Goal: Find specific fact

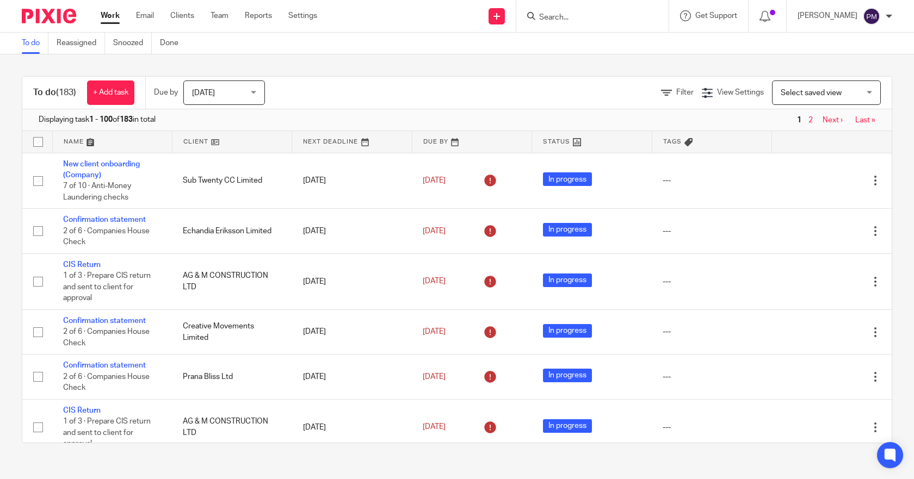
click at [560, 17] on input "Search" at bounding box center [587, 18] width 98 height 10
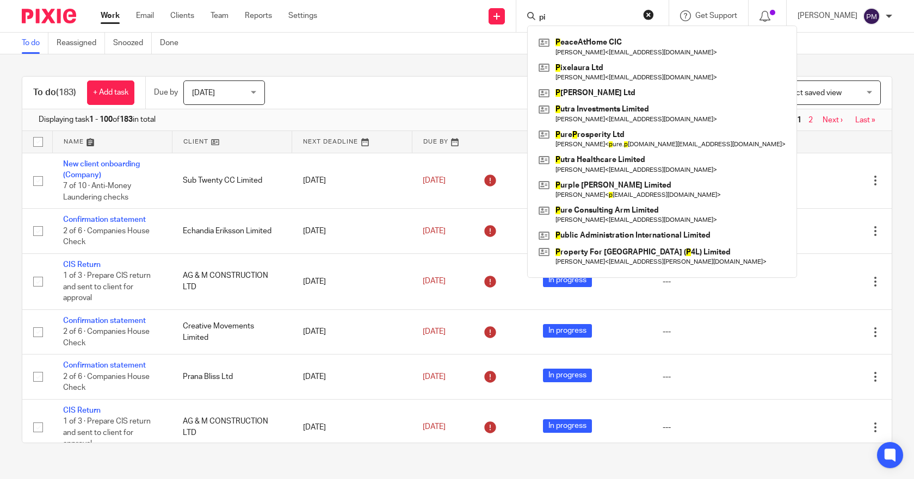
type input "p"
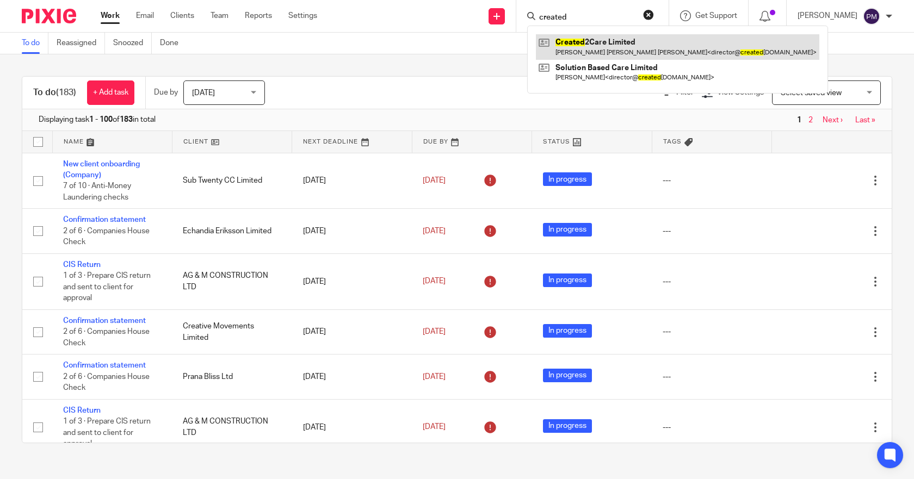
type input "created"
click at [631, 39] on link at bounding box center [677, 46] width 283 height 25
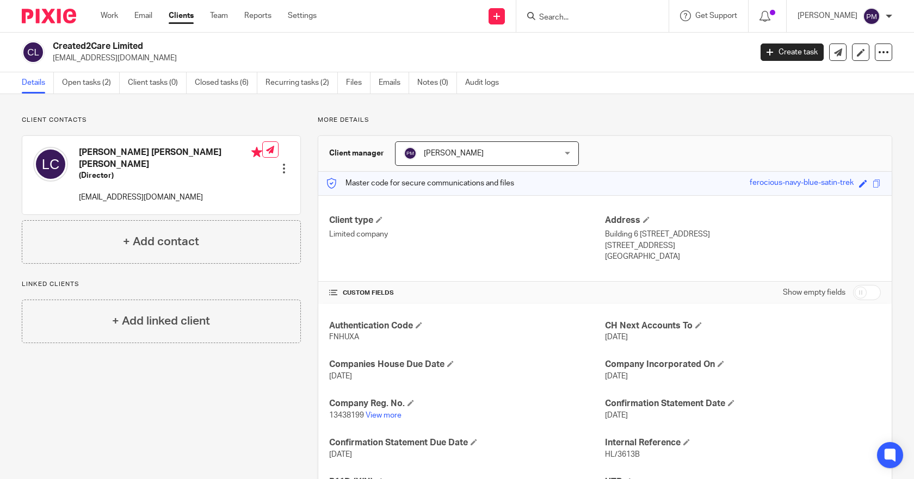
click at [340, 415] on span "13438199" at bounding box center [346, 416] width 35 height 8
copy p "13438199"
